Goal: Find specific page/section: Find specific page/section

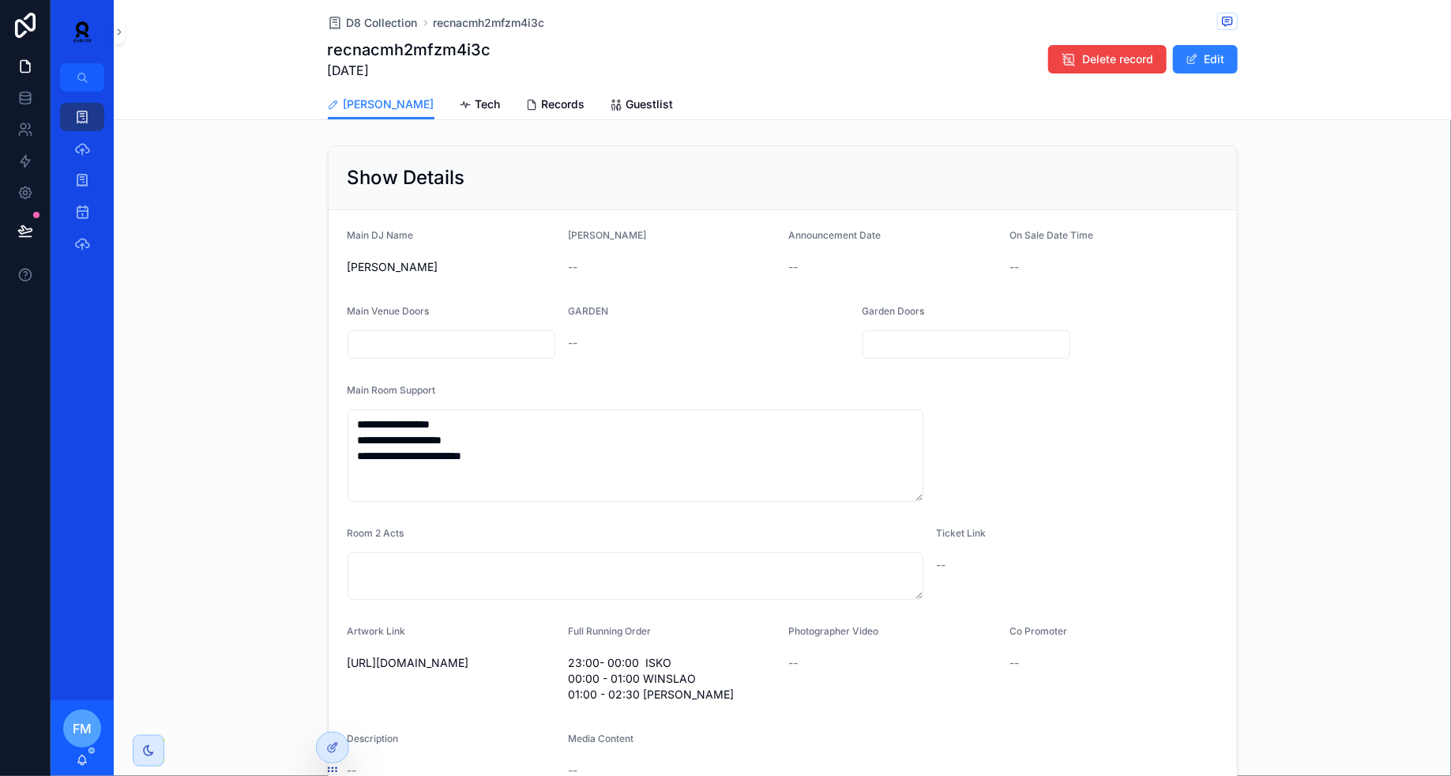
click at [476, 101] on span "Tech" at bounding box center [488, 104] width 25 height 16
